Goal: Task Accomplishment & Management: Use online tool/utility

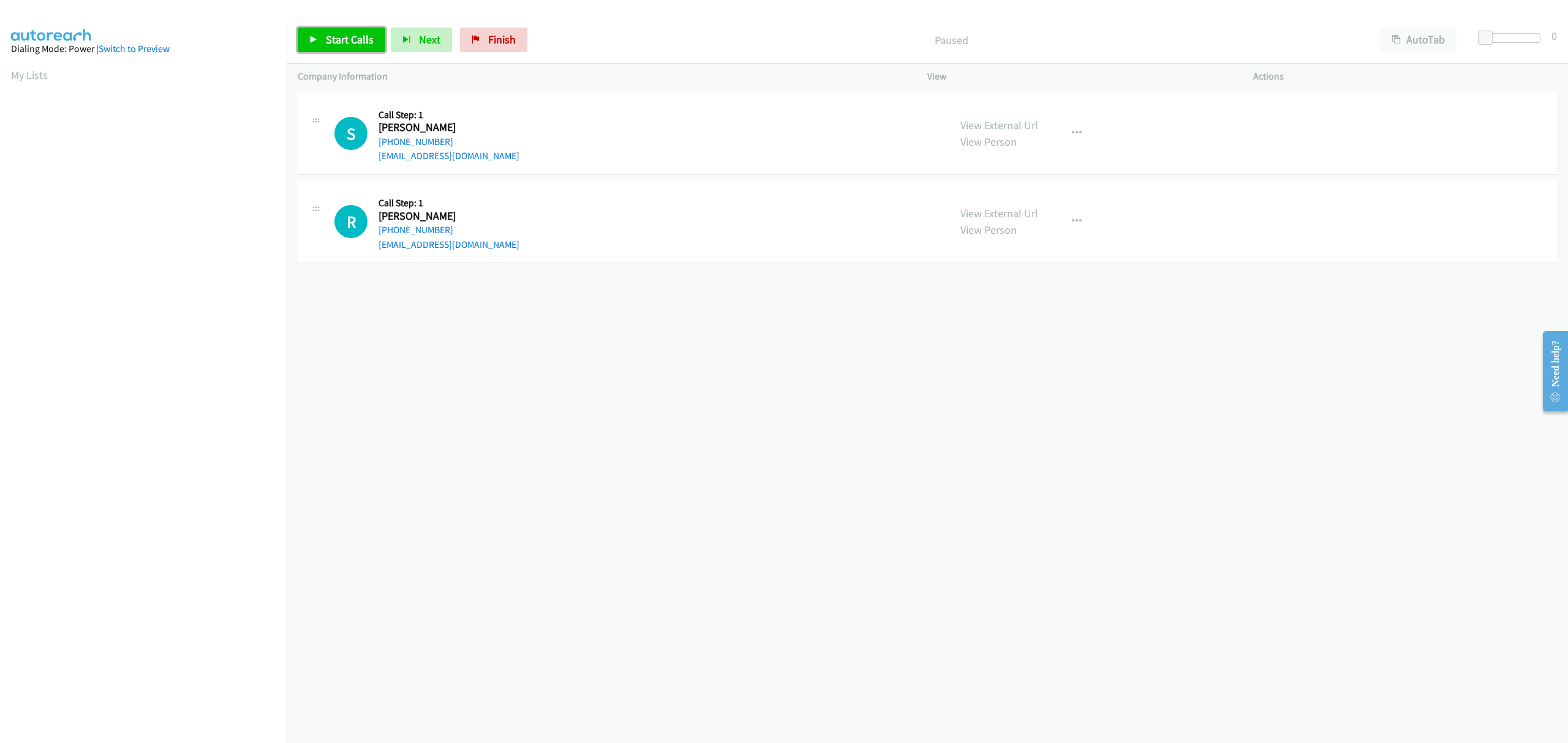
click at [339, 30] on link "Start Calls" at bounding box center [341, 39] width 87 height 24
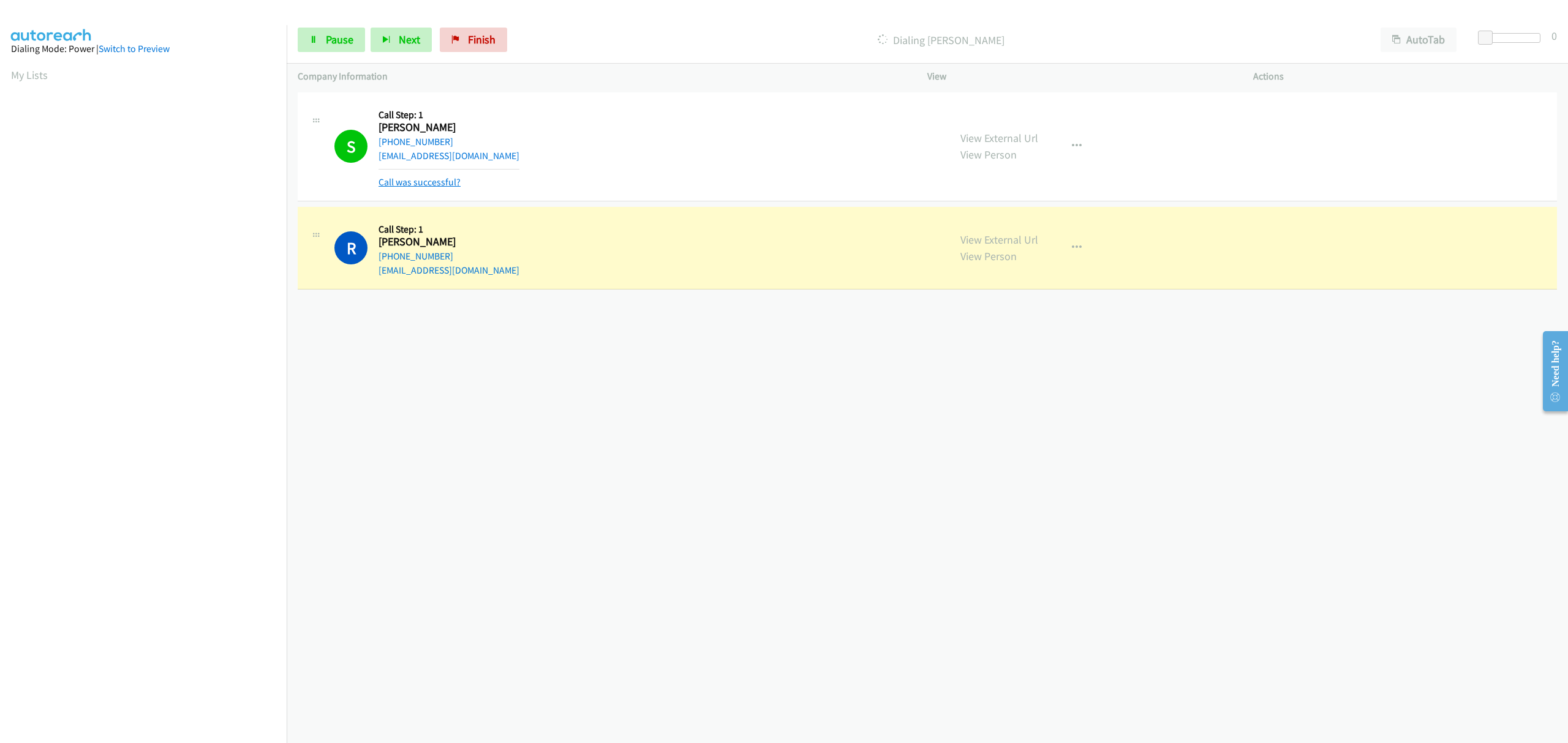
click at [415, 181] on link "Call was successful?" at bounding box center [419, 182] width 82 height 12
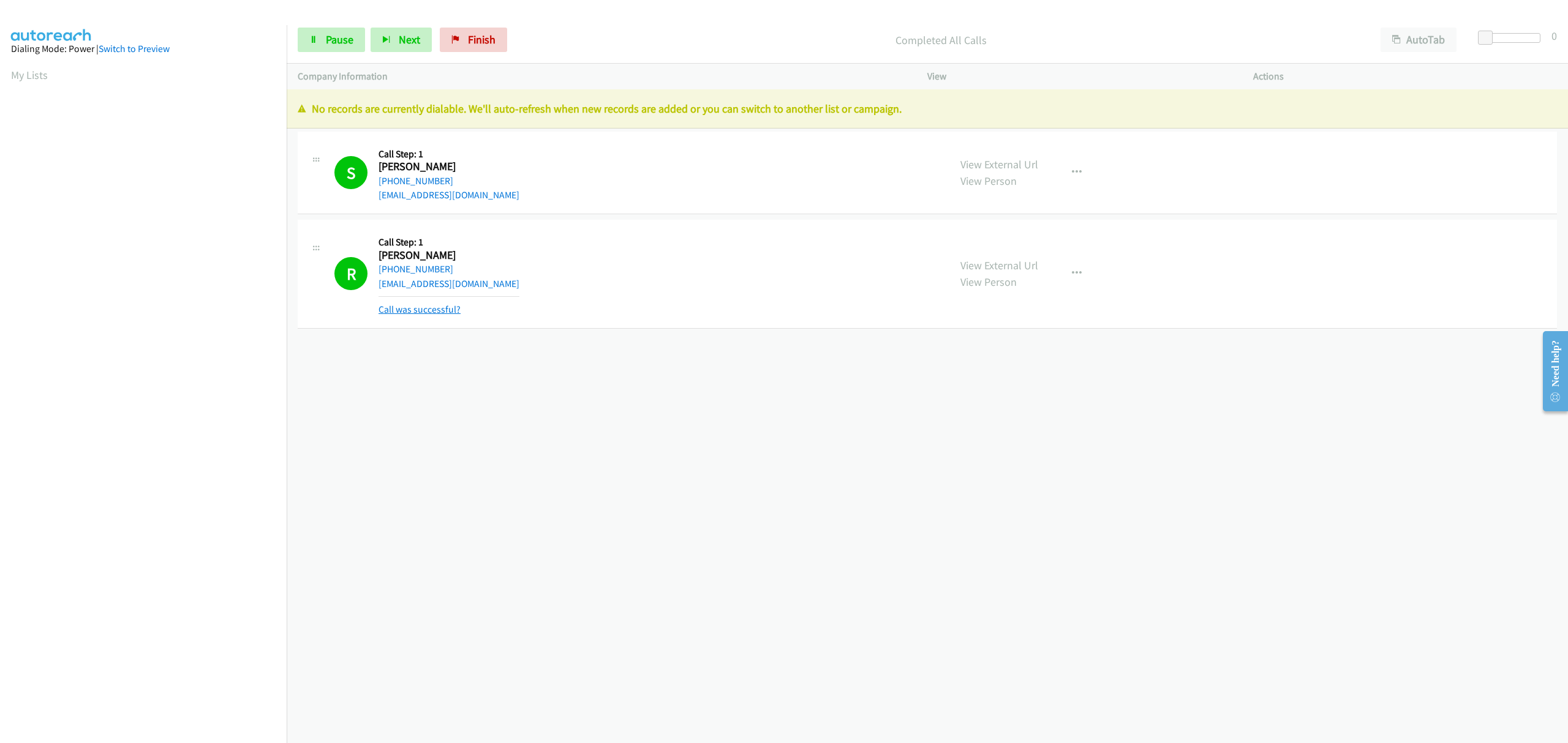
click at [439, 312] on link "Call was successful?" at bounding box center [419, 309] width 82 height 12
click at [471, 39] on span "Finish" at bounding box center [482, 39] width 27 height 14
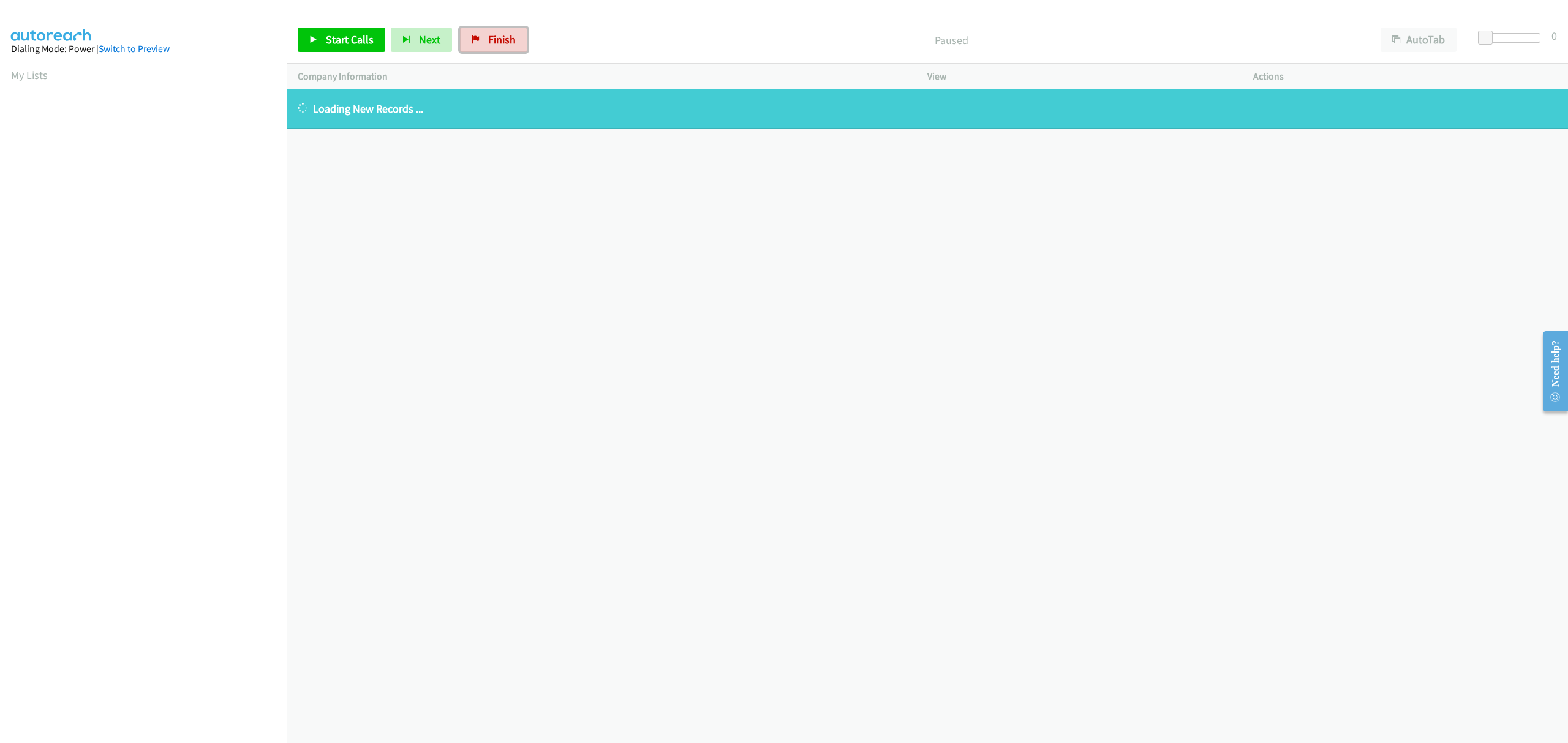
drag, startPoint x: 500, startPoint y: 29, endPoint x: 294, endPoint y: 241, distance: 295.6
click at [500, 29] on link "Finish" at bounding box center [494, 39] width 68 height 24
